Goal: Transaction & Acquisition: Purchase product/service

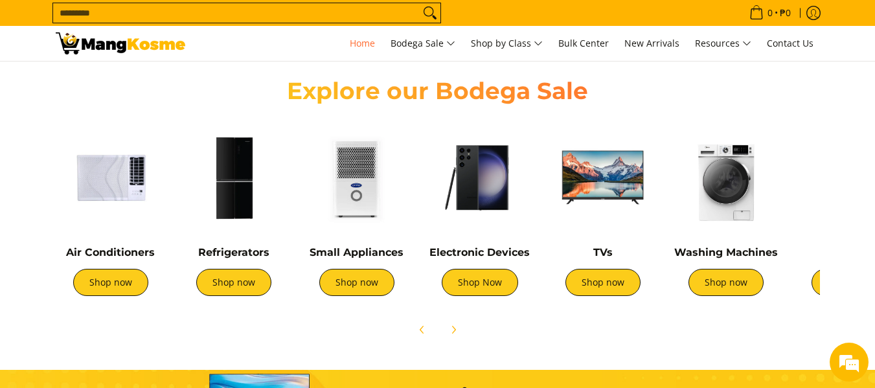
scroll to position [454, 0]
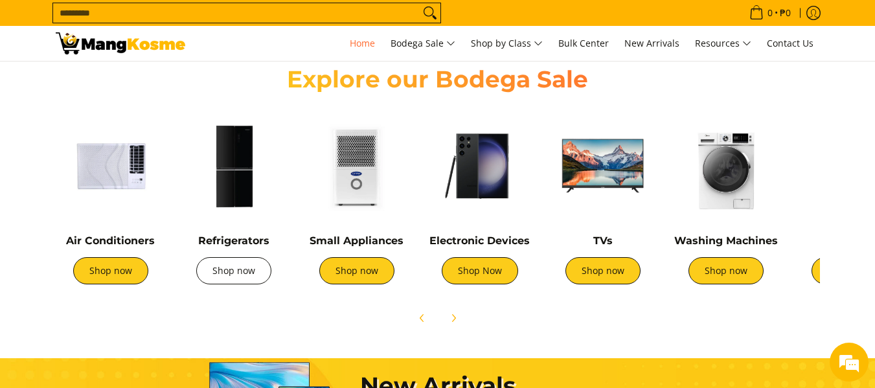
click at [238, 275] on link "Shop now" at bounding box center [233, 270] width 75 height 27
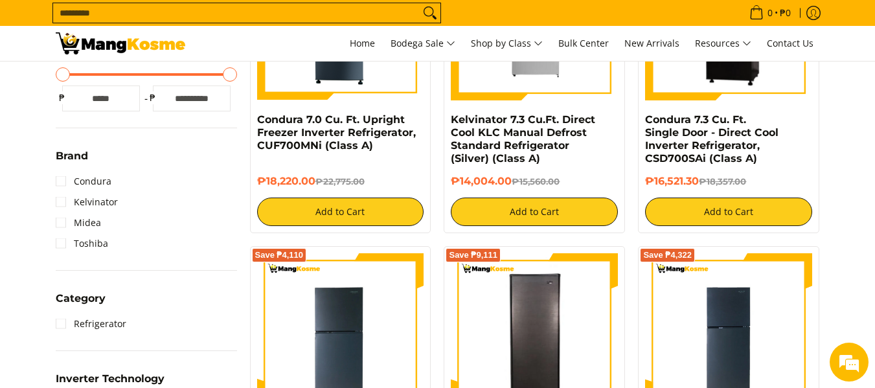
scroll to position [389, 0]
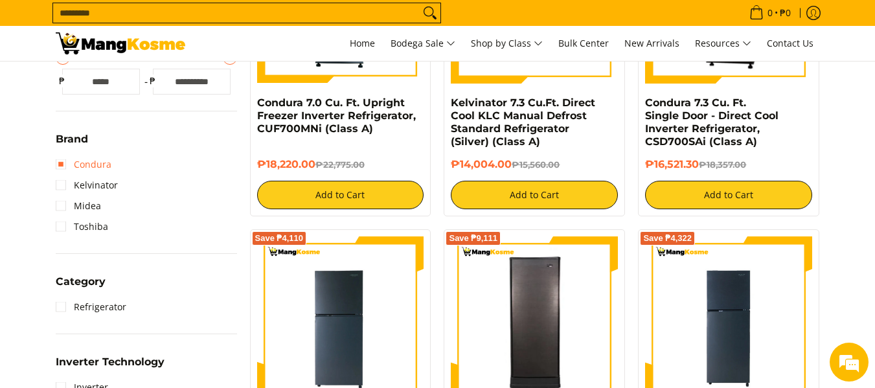
click at [105, 165] on link "Condura" at bounding box center [84, 164] width 56 height 21
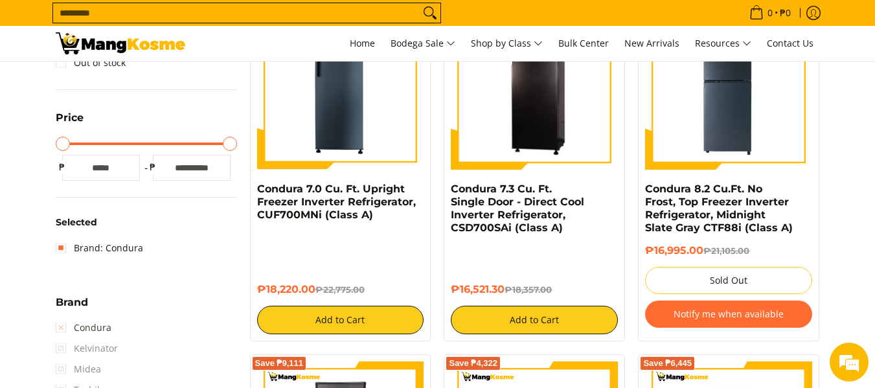
scroll to position [377, 0]
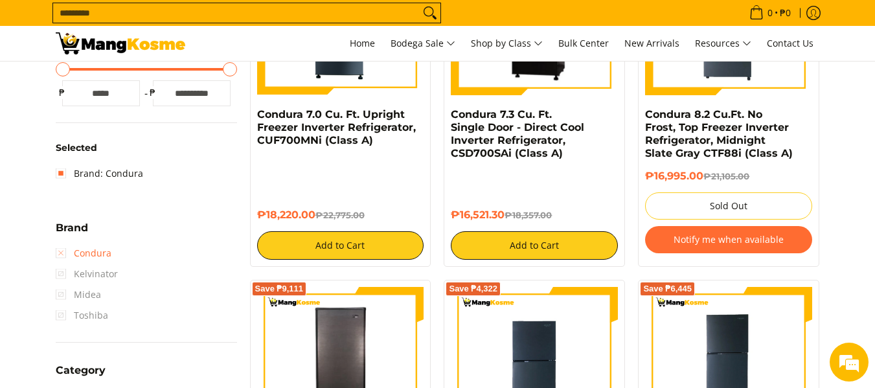
click at [65, 253] on link "Condura" at bounding box center [84, 253] width 56 height 21
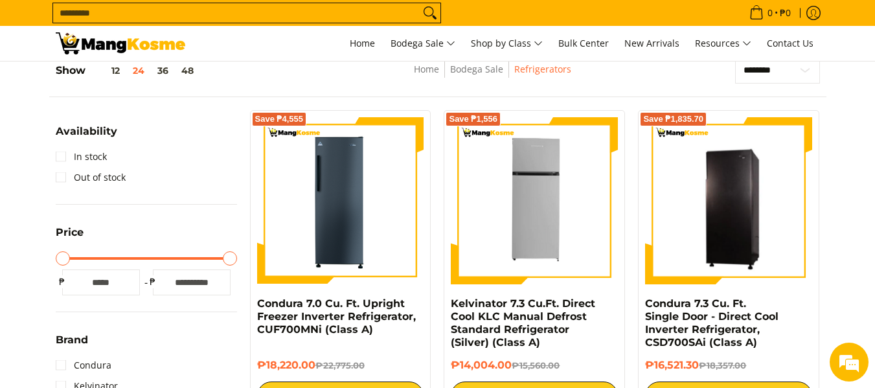
scroll to position [183, 0]
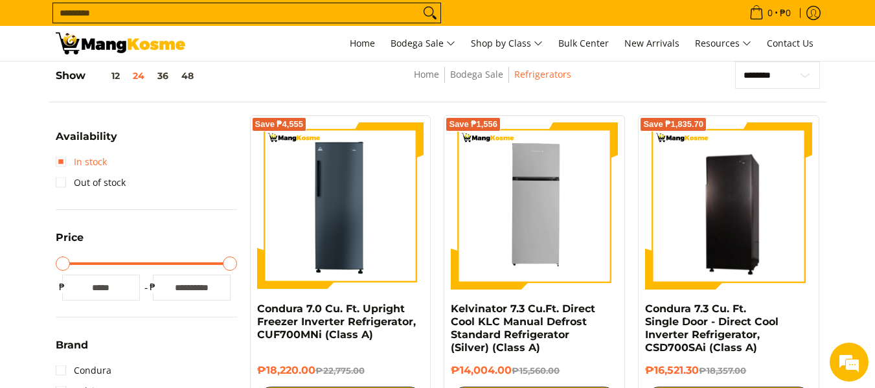
click at [65, 161] on link "In stock" at bounding box center [81, 162] width 51 height 21
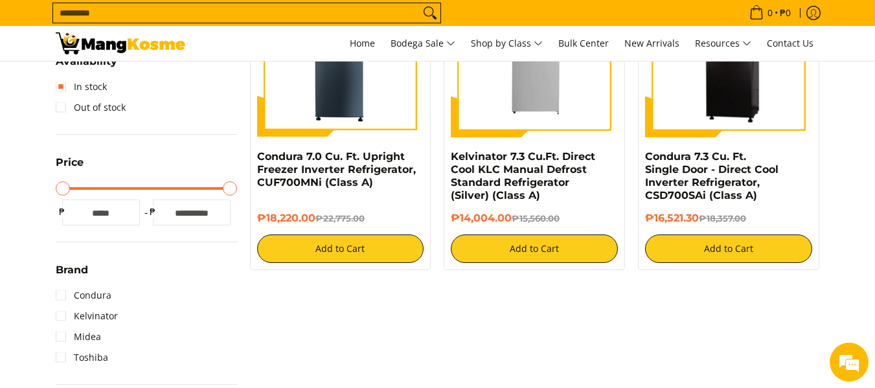
scroll to position [312, 0]
